Goal: Task Accomplishment & Management: Use online tool/utility

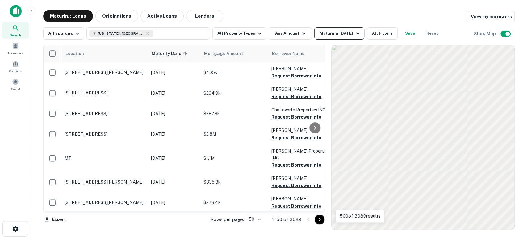
click at [335, 34] on div "Maturing [DATE]" at bounding box center [341, 33] width 42 height 7
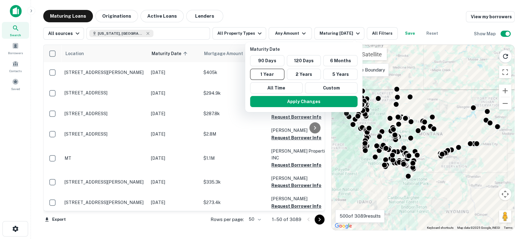
drag, startPoint x: 377, startPoint y: 38, endPoint x: 379, endPoint y: 34, distance: 5.0
click at [377, 38] on div at bounding box center [263, 119] width 527 height 239
click at [379, 34] on div at bounding box center [263, 119] width 527 height 239
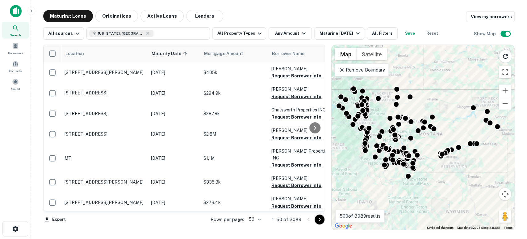
drag, startPoint x: 386, startPoint y: 28, endPoint x: 379, endPoint y: 33, distance: 8.2
click at [385, 28] on div at bounding box center [263, 119] width 527 height 239
click at [379, 33] on div at bounding box center [263, 119] width 527 height 239
click at [381, 31] on button "All Filters" at bounding box center [382, 33] width 31 height 12
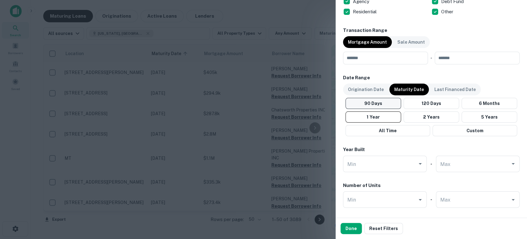
scroll to position [412, 0]
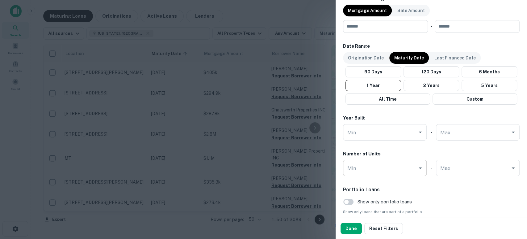
click at [368, 166] on input "Min" at bounding box center [380, 167] width 69 height 11
type input "**"
click at [473, 202] on div "Portfolio Loans Show only portfolio loans Show only loans that are part of a po…" at bounding box center [431, 210] width 177 height 49
click at [369, 56] on p "Origination Date" at bounding box center [366, 57] width 36 height 7
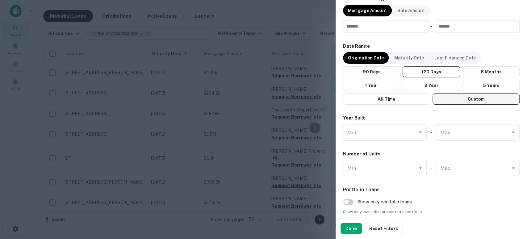
click at [473, 99] on button "Custom" at bounding box center [476, 98] width 87 height 11
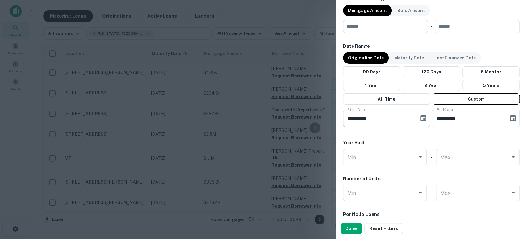
click at [421, 117] on icon "Choose date, selected date is May 26, 2025" at bounding box center [423, 117] width 7 height 7
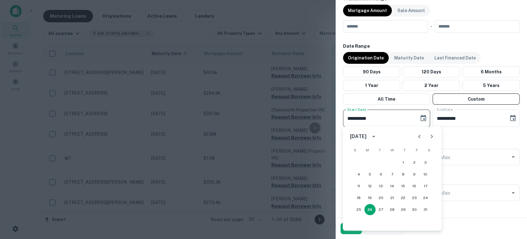
click at [375, 136] on icon "calendar view is open, switch to year view" at bounding box center [373, 137] width 3 height 2
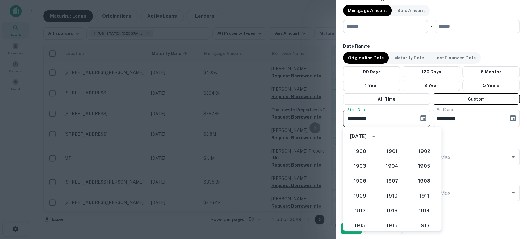
scroll to position [536, 0]
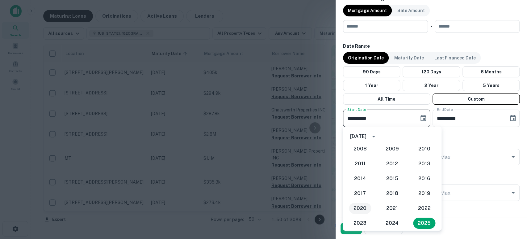
click at [357, 210] on button "2020" at bounding box center [360, 207] width 22 height 11
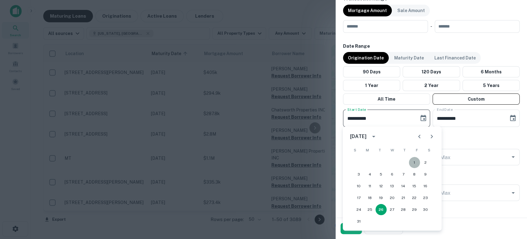
click at [414, 161] on button "1" at bounding box center [414, 162] width 11 height 11
type input "**********"
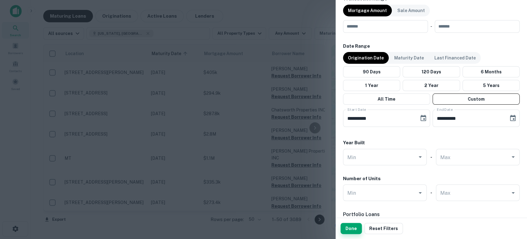
click at [349, 228] on button "Done" at bounding box center [351, 227] width 21 height 11
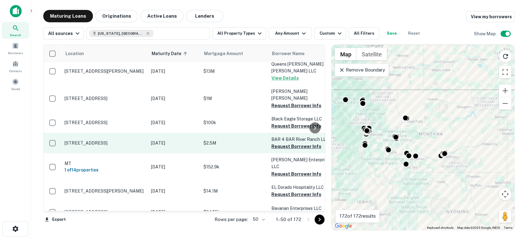
scroll to position [91, 0]
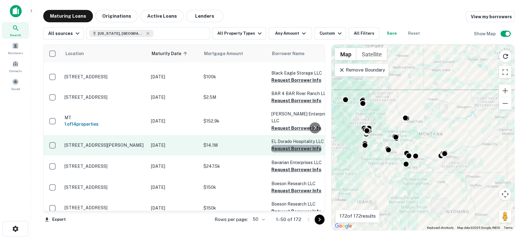
click at [296, 145] on button "Request Borrower Info" at bounding box center [297, 148] width 50 height 7
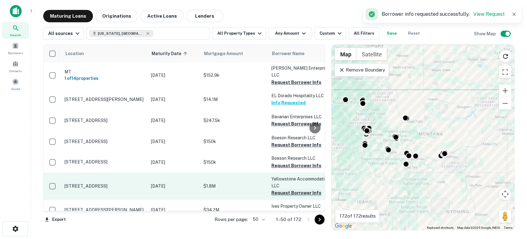
scroll to position [183, 0]
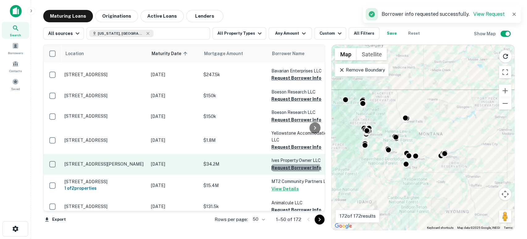
click at [295, 164] on button "Request Borrower Info" at bounding box center [297, 167] width 50 height 7
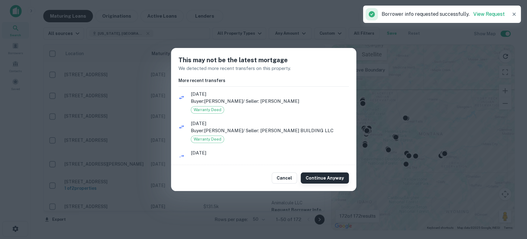
click at [320, 177] on button "Continue Anyway" at bounding box center [325, 177] width 48 height 11
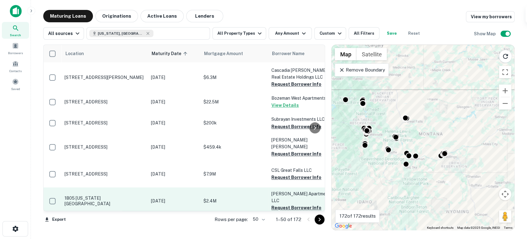
scroll to position [458, 0]
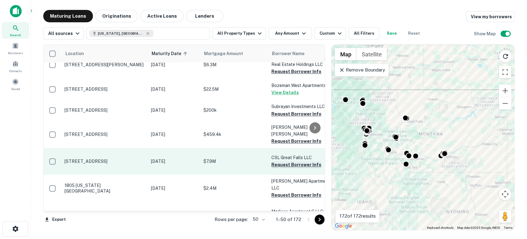
click at [299, 161] on button "Request Borrower Info" at bounding box center [297, 164] width 50 height 7
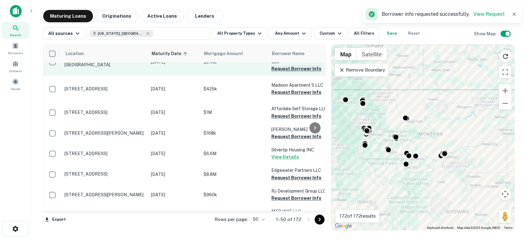
scroll to position [595, 0]
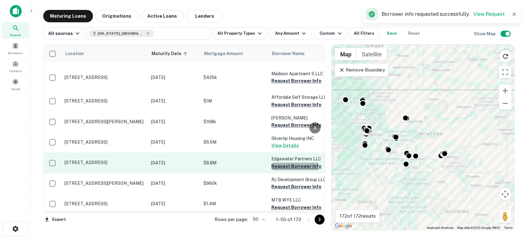
click at [294, 162] on button "Request Borrower Info" at bounding box center [297, 165] width 50 height 7
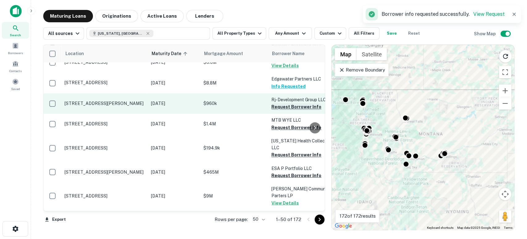
scroll to position [687, 0]
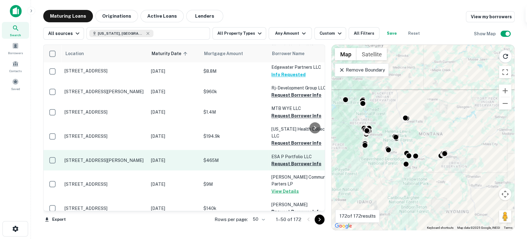
click at [299, 159] on button "Request Borrower Info" at bounding box center [297, 162] width 50 height 7
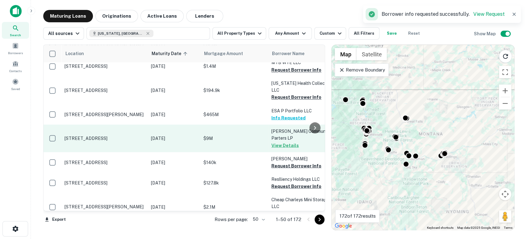
scroll to position [778, 0]
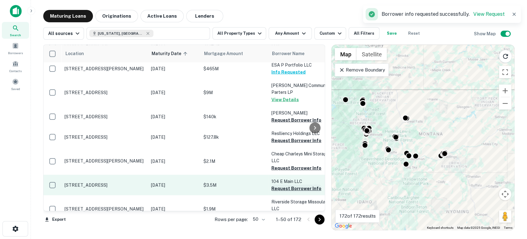
click at [290, 184] on button "Request Borrower Info" at bounding box center [297, 187] width 50 height 7
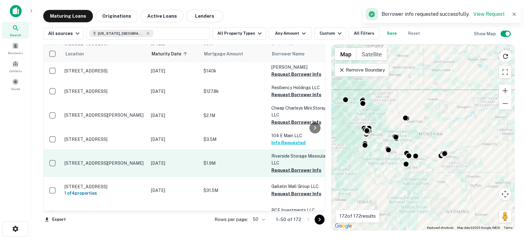
scroll to position [870, 0]
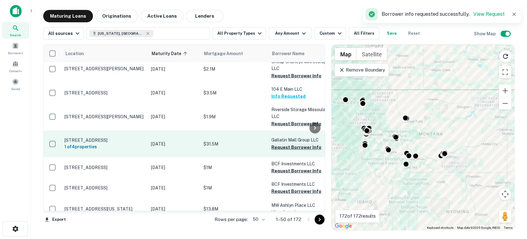
click at [290, 143] on button "Request Borrower Info" at bounding box center [297, 146] width 50 height 7
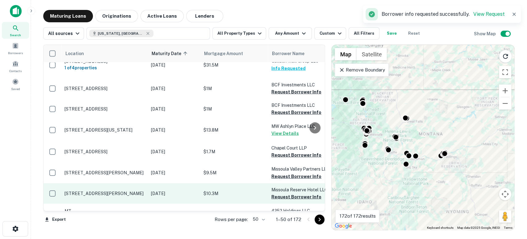
scroll to position [961, 0]
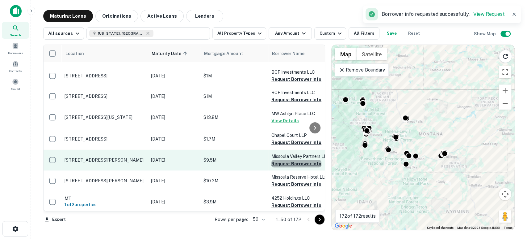
click at [300, 160] on button "Request Borrower Info" at bounding box center [297, 163] width 50 height 7
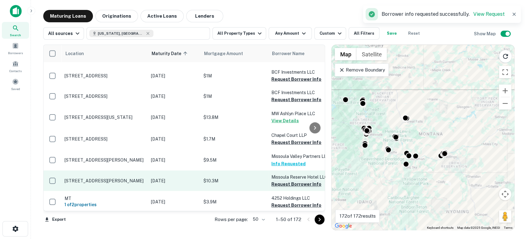
click at [295, 180] on button "Request Borrower Info" at bounding box center [297, 183] width 50 height 7
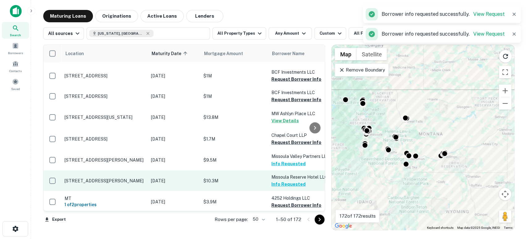
scroll to position [974, 0]
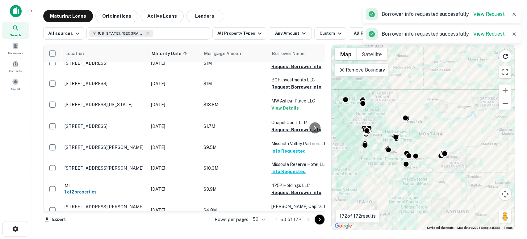
click at [320, 222] on icon "Go to next page" at bounding box center [319, 218] width 7 height 7
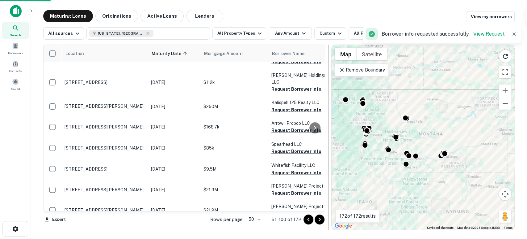
scroll to position [927, 0]
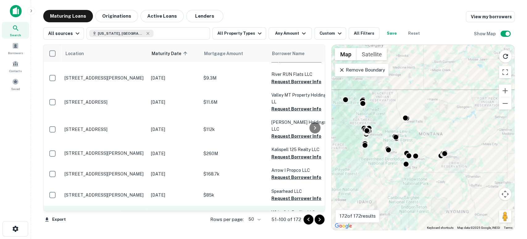
click at [298, 216] on button "Request Borrower Info" at bounding box center [297, 219] width 50 height 7
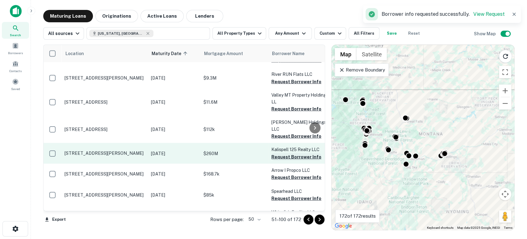
click at [292, 153] on button "Request Borrower Info" at bounding box center [297, 156] width 50 height 7
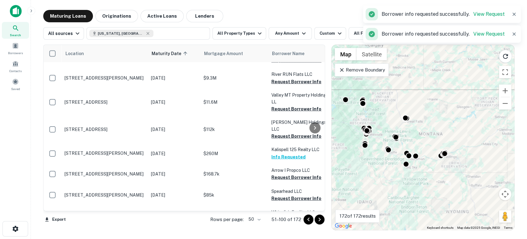
click at [301, 236] on button "Request Borrower Info" at bounding box center [297, 239] width 50 height 7
click at [321, 217] on icon "Go to next page" at bounding box center [319, 218] width 7 height 7
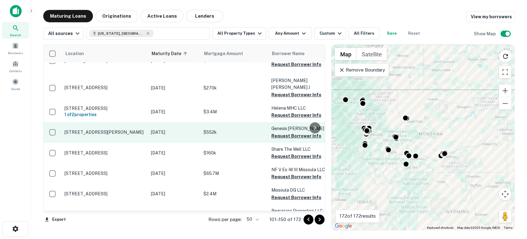
scroll to position [46, 0]
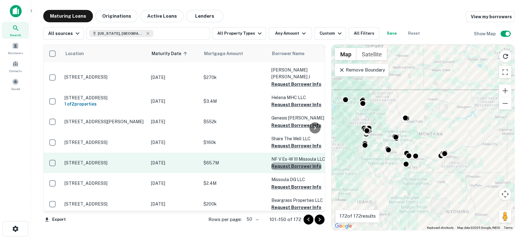
click at [297, 164] on button "Request Borrower Info" at bounding box center [297, 165] width 50 height 7
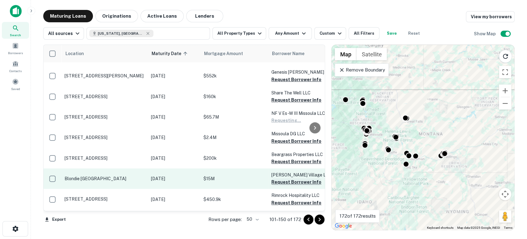
click at [299, 180] on button "Request Borrower Info" at bounding box center [297, 181] width 50 height 7
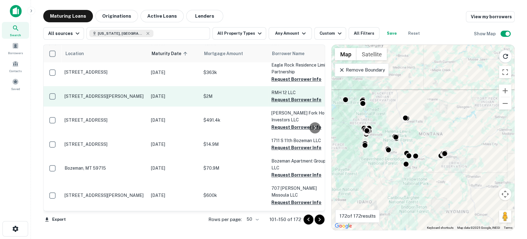
scroll to position [412, 0]
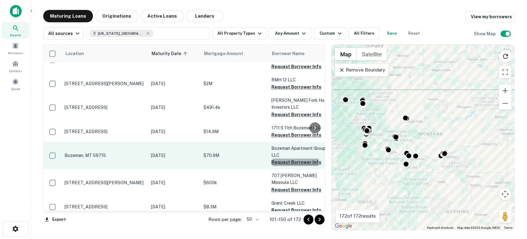
click at [294, 158] on button "Request Borrower Info" at bounding box center [297, 161] width 50 height 7
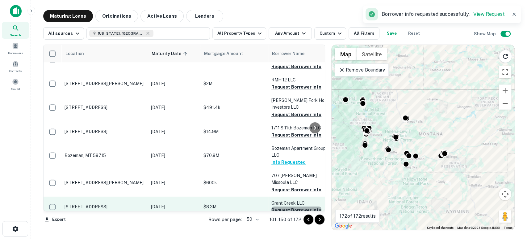
click at [297, 206] on button "Request Borrower Info" at bounding box center [297, 209] width 50 height 7
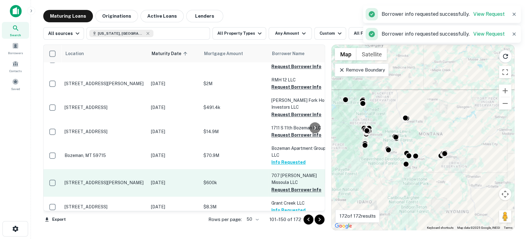
scroll to position [458, 0]
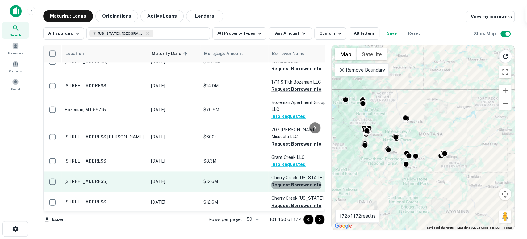
click at [299, 181] on button "Request Borrower Info" at bounding box center [297, 184] width 50 height 7
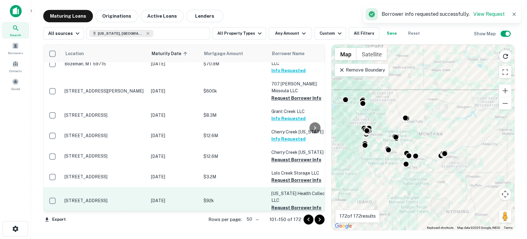
scroll to position [549, 0]
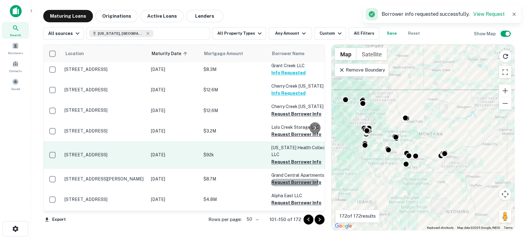
click at [294, 178] on button "Request Borrower Info" at bounding box center [297, 181] width 50 height 7
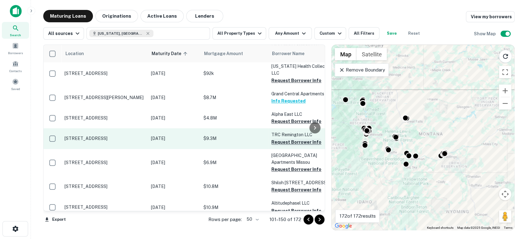
scroll to position [641, 0]
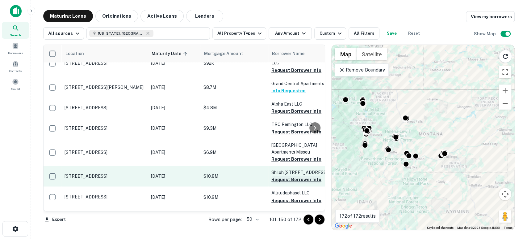
click at [295, 181] on button "Request Borrower Info" at bounding box center [297, 179] width 50 height 7
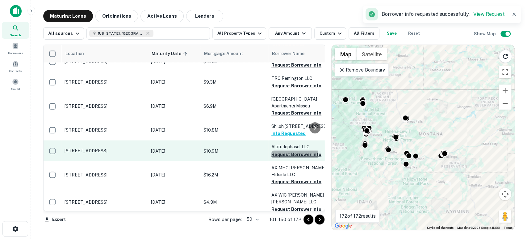
click at [290, 155] on button "Request Borrower Info" at bounding box center [297, 153] width 50 height 7
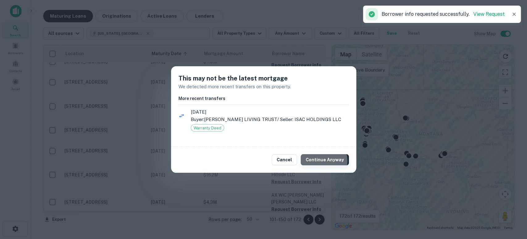
click at [322, 164] on button "Continue Anyway" at bounding box center [325, 159] width 48 height 11
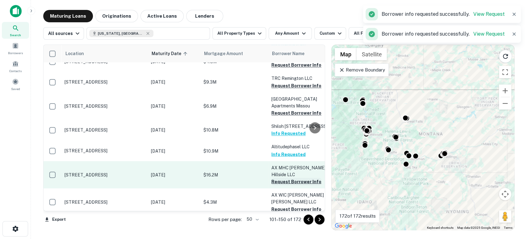
click at [301, 177] on button "Request Borrower Info" at bounding box center [297, 180] width 50 height 7
